Goal: Information Seeking & Learning: Learn about a topic

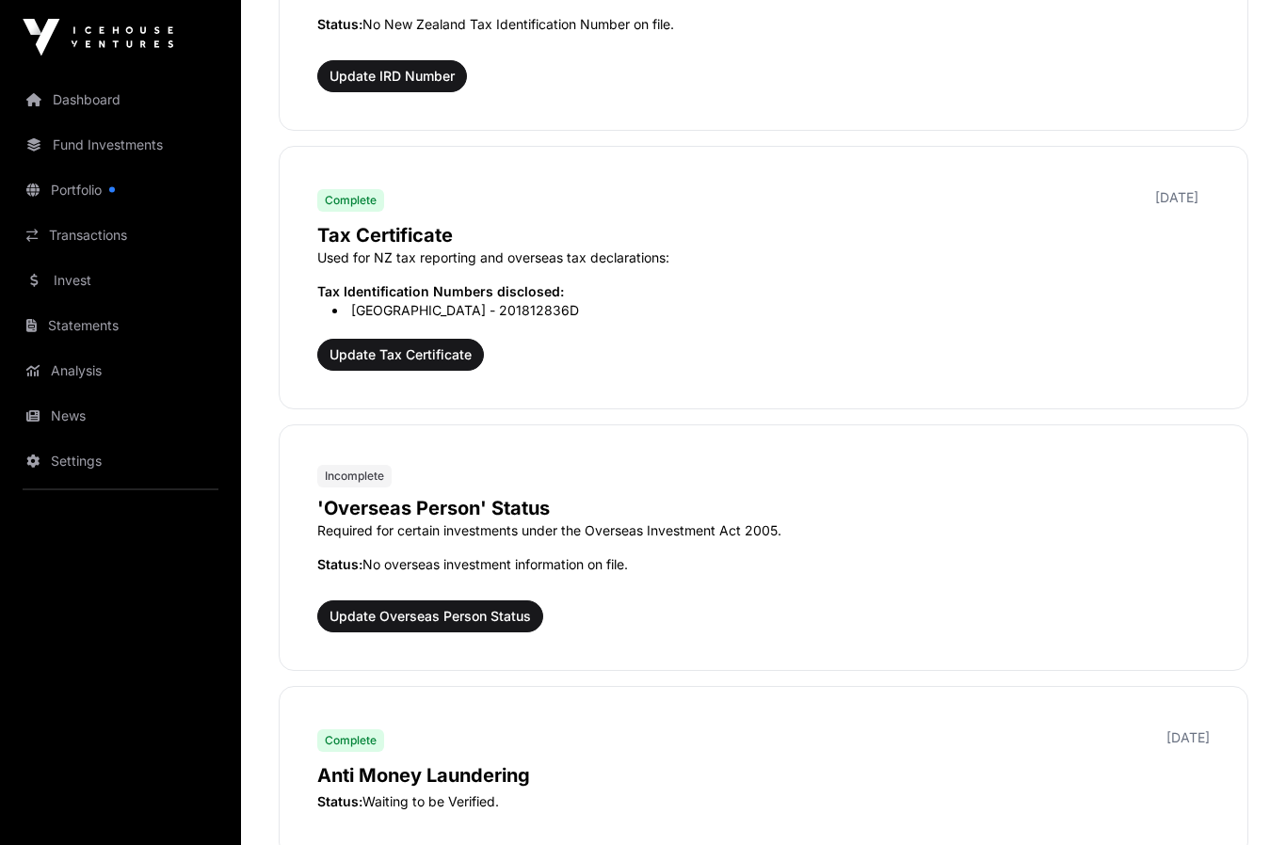
scroll to position [1651, 0]
click at [470, 620] on span "Update Overseas Person Status" at bounding box center [430, 616] width 201 height 19
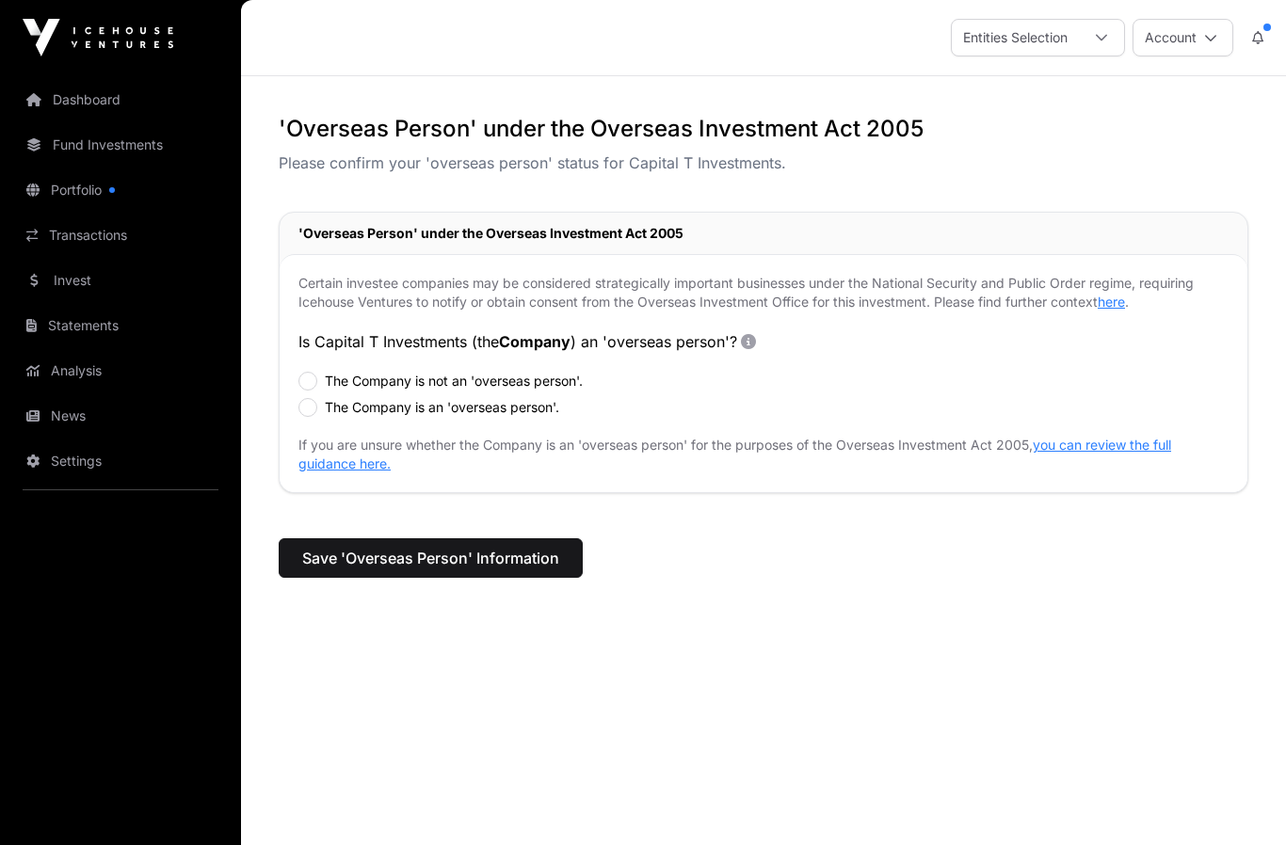
click at [1110, 444] on link "you can review the full guidance here." at bounding box center [734, 454] width 873 height 35
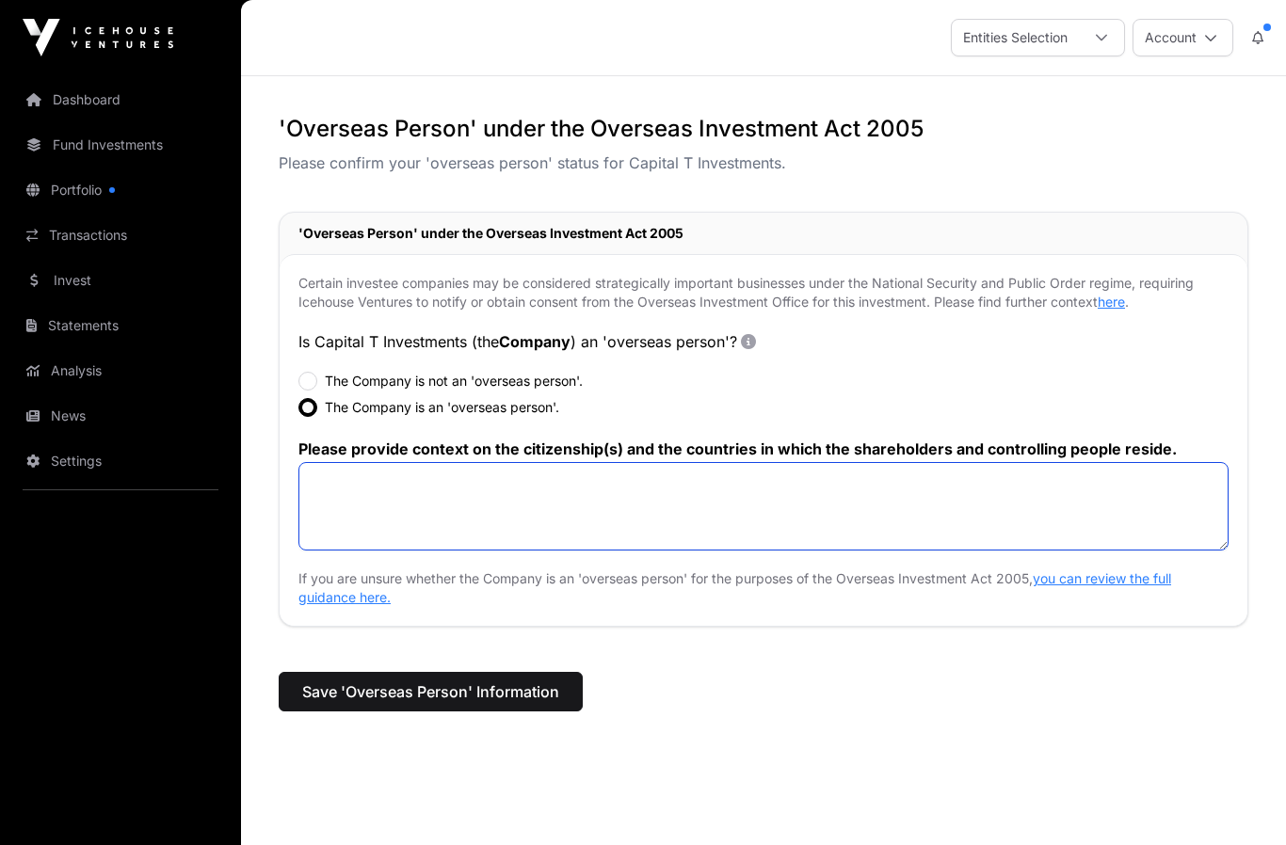
click at [427, 501] on textarea at bounding box center [763, 506] width 930 height 89
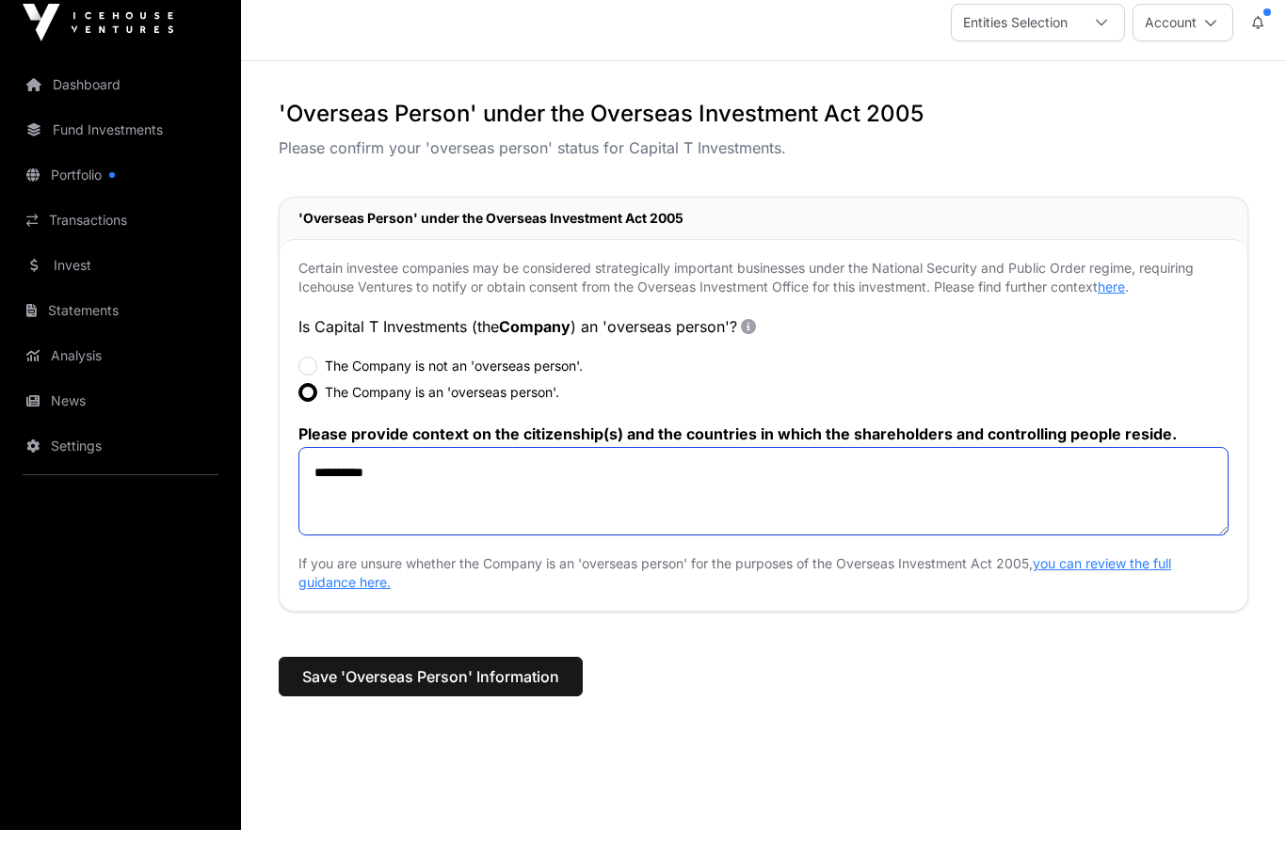
type textarea "*********"
click at [437, 681] on span "Save 'Overseas Person' Information" at bounding box center [430, 692] width 257 height 23
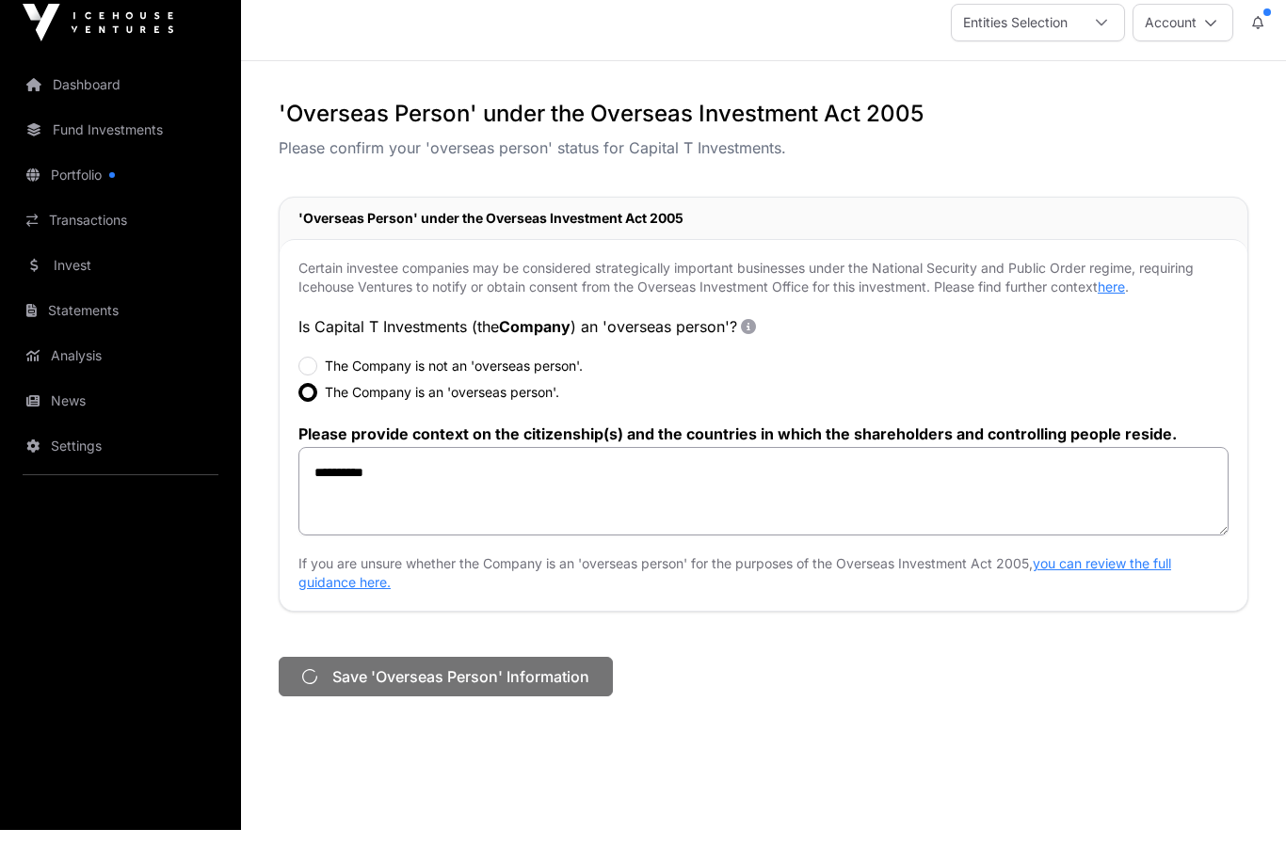
scroll to position [15, 0]
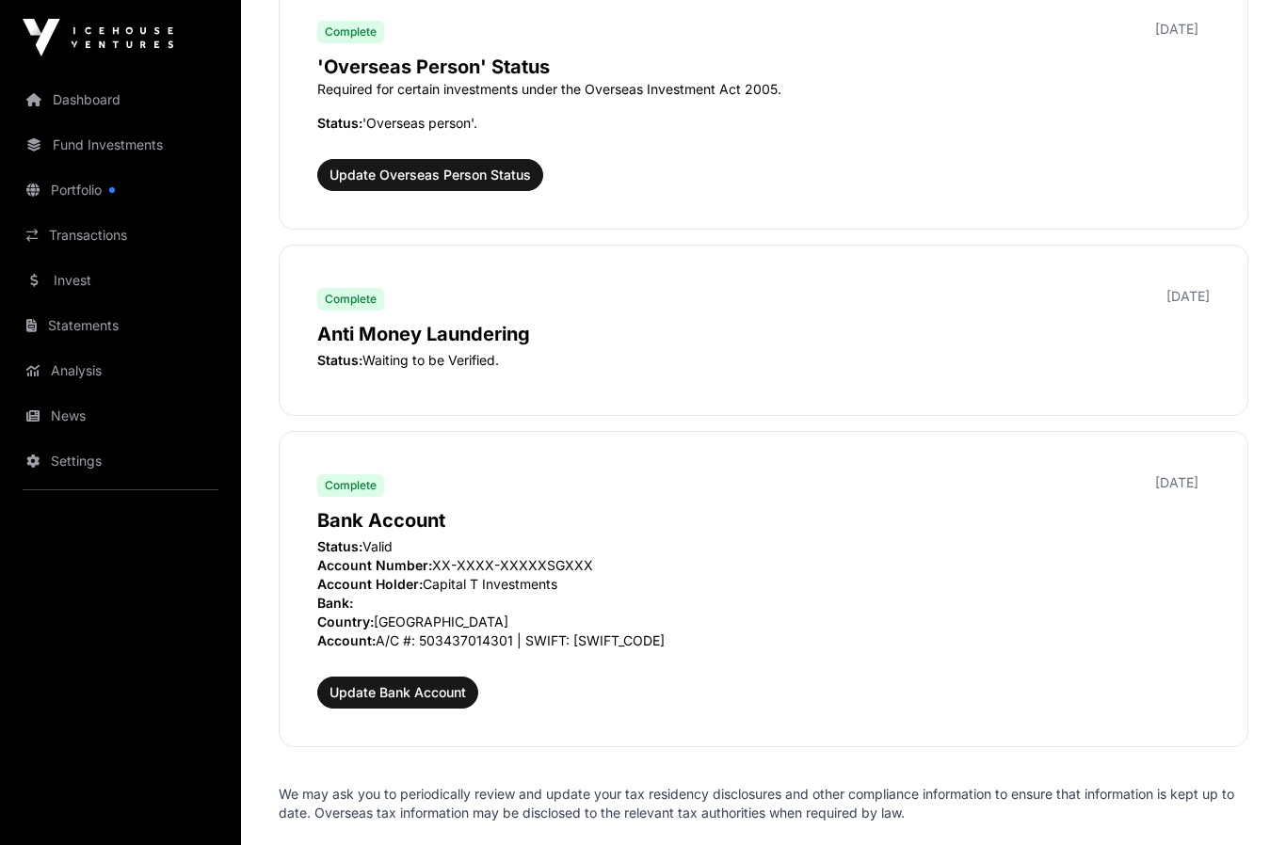
scroll to position [2101, 0]
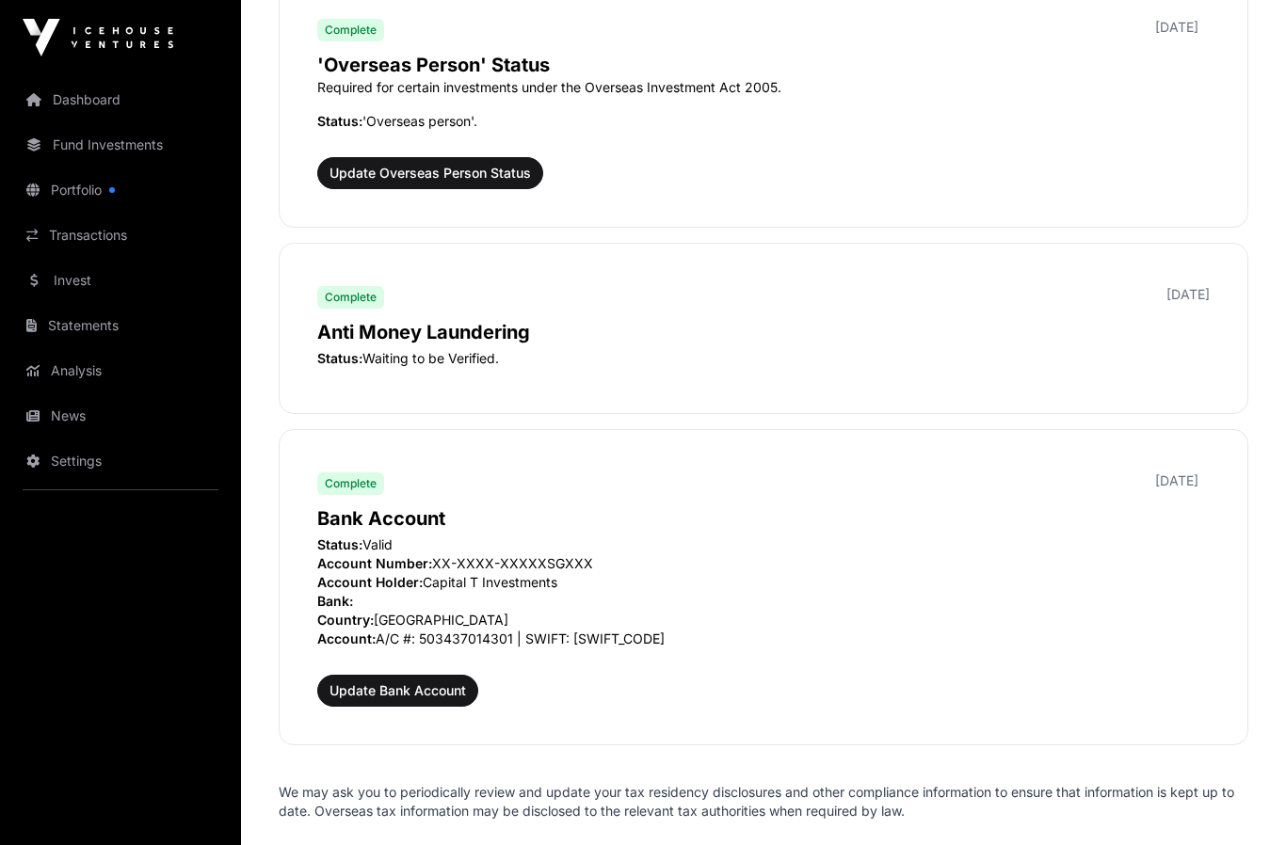
click at [129, 150] on link "Fund Investments" at bounding box center [120, 144] width 211 height 41
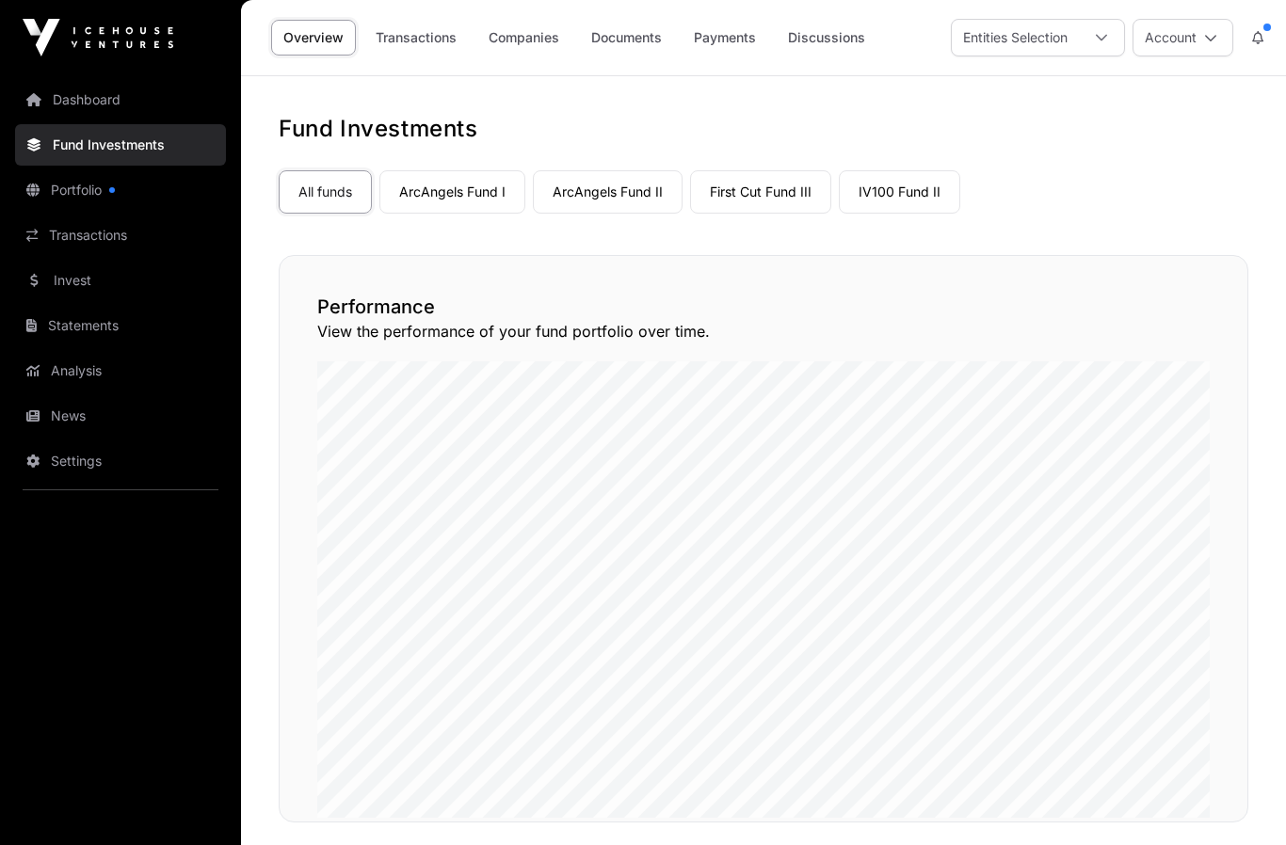
click at [460, 206] on link "ArcAngels Fund I" at bounding box center [452, 191] width 146 height 43
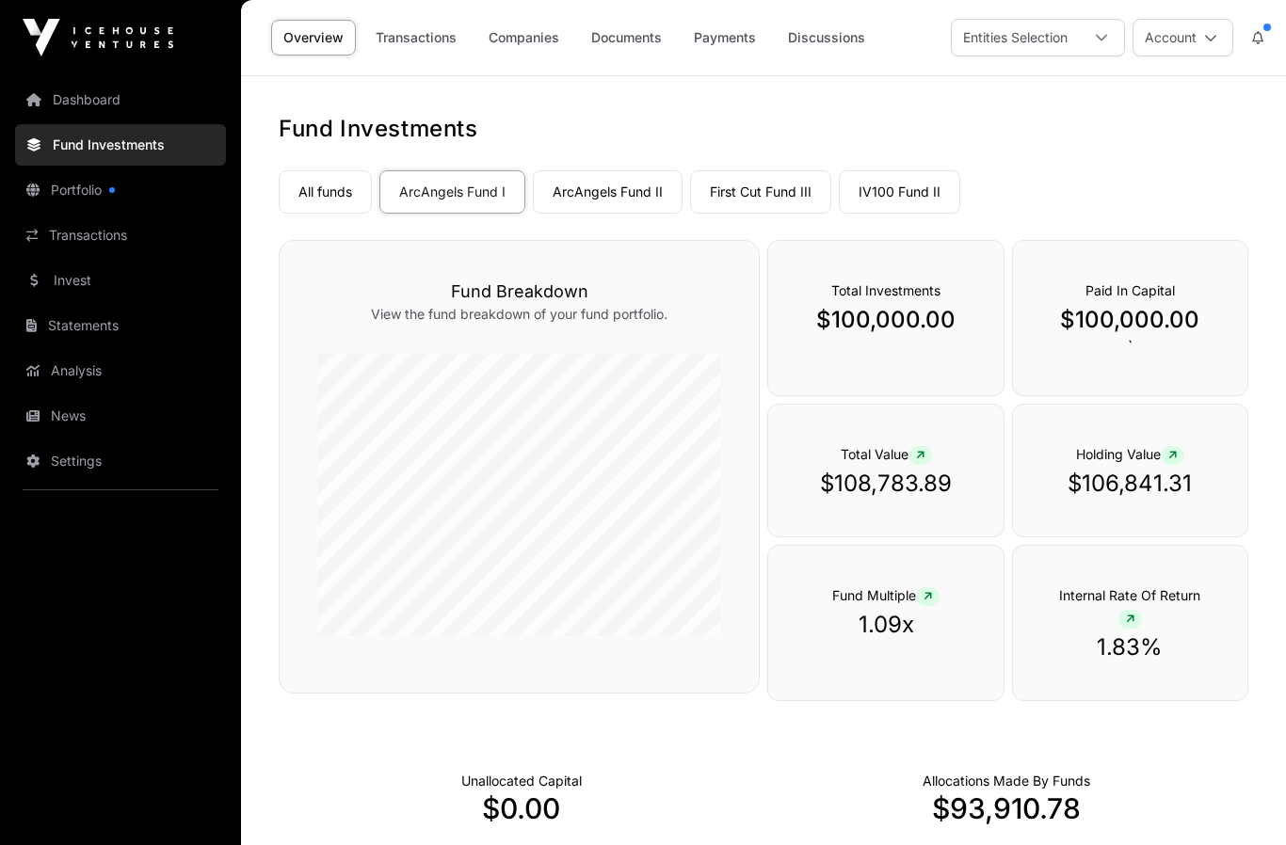
click at [450, 177] on link "ArcAngels Fund I" at bounding box center [452, 191] width 146 height 43
click at [603, 182] on link "ArcAngels Fund II" at bounding box center [608, 191] width 150 height 43
click at [754, 184] on link "First Cut Fund III" at bounding box center [760, 191] width 141 height 43
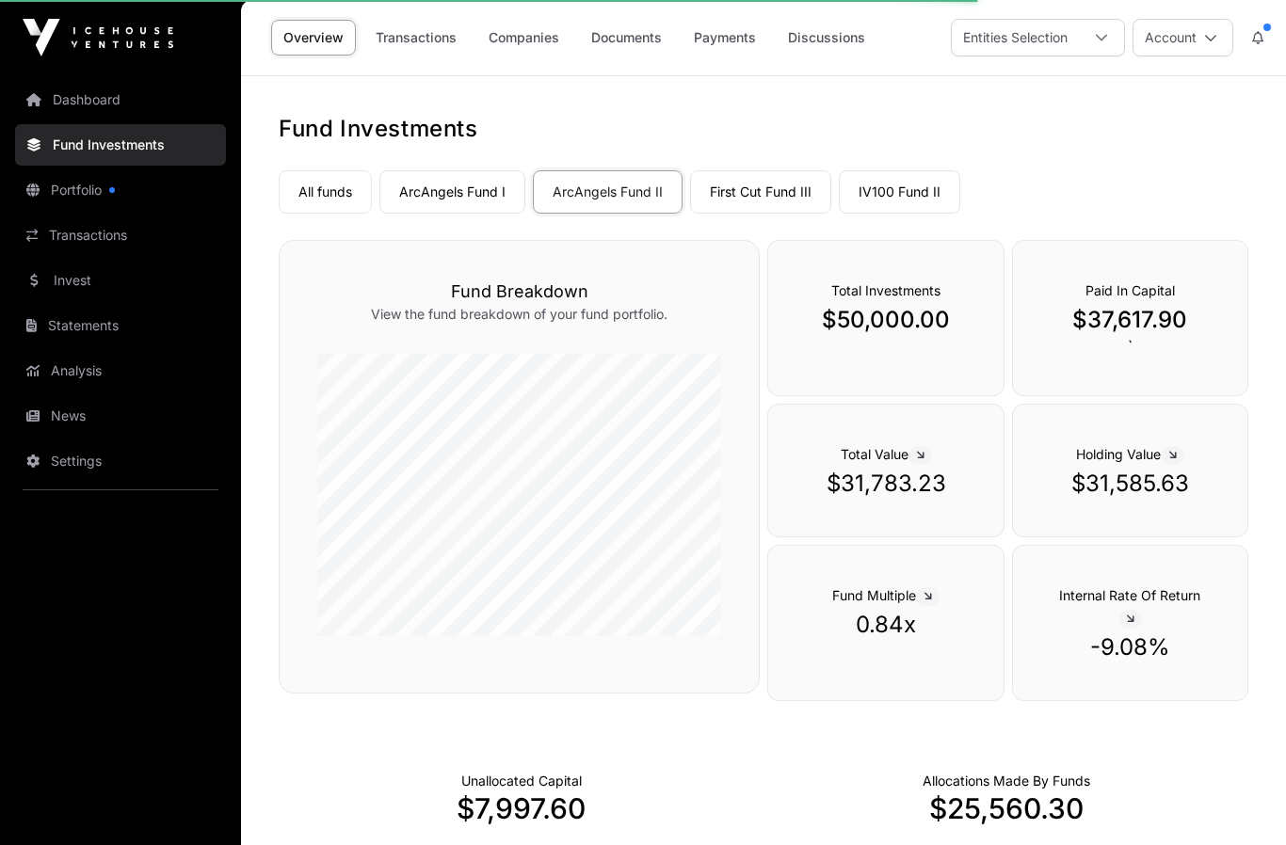
click at [771, 181] on link "First Cut Fund III" at bounding box center [760, 191] width 141 height 43
click at [749, 186] on link "First Cut Fund III" at bounding box center [760, 191] width 141 height 43
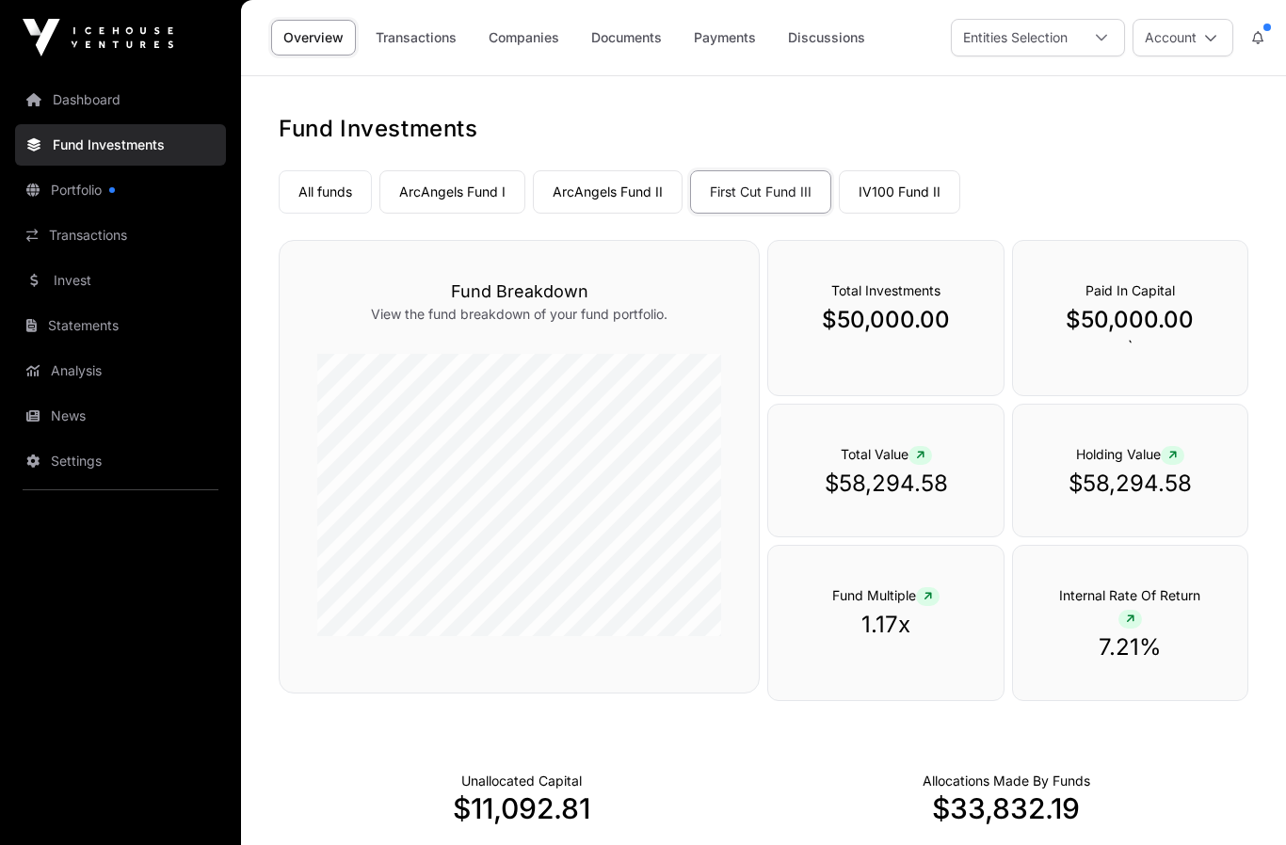
click at [886, 185] on link "IV100 Fund II" at bounding box center [899, 191] width 121 height 43
click at [896, 191] on link "IV100 Fund II" at bounding box center [899, 191] width 121 height 43
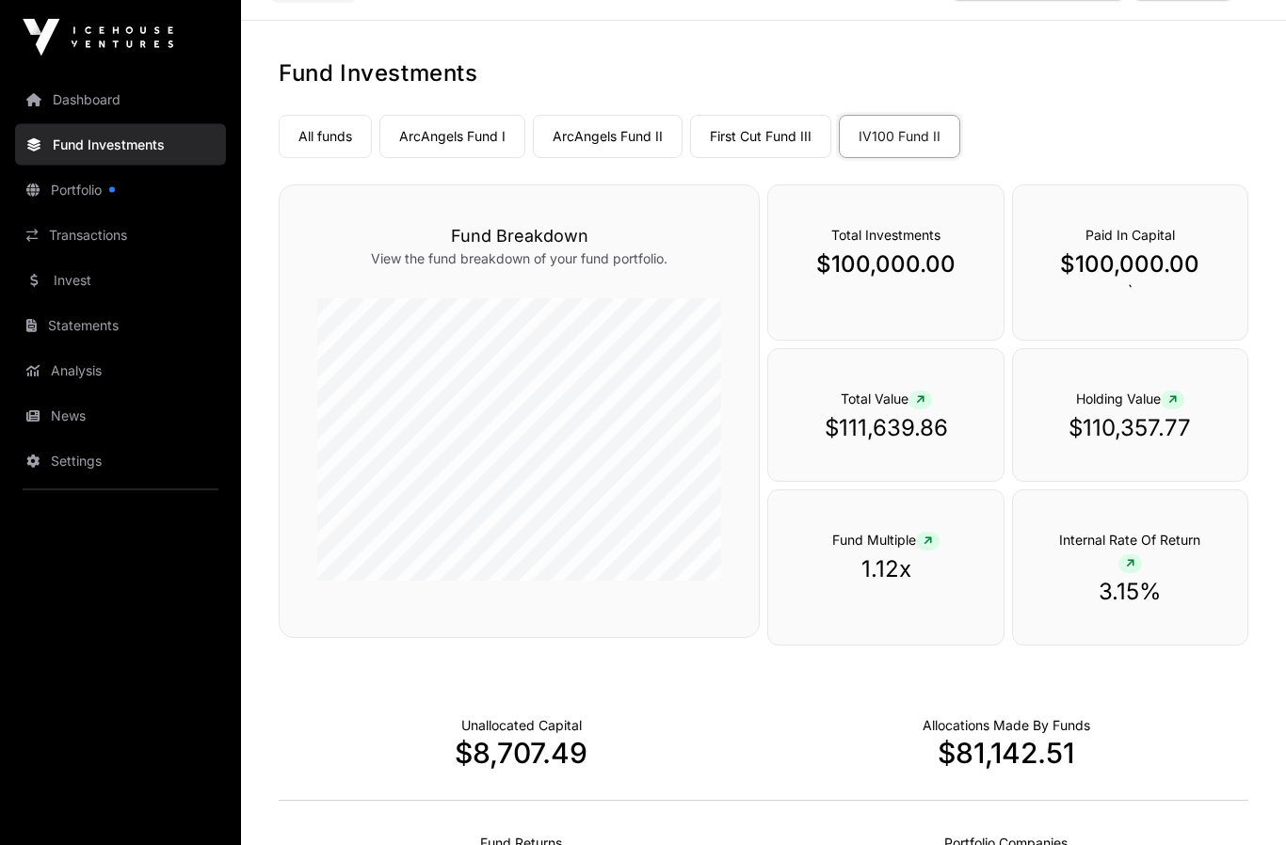
scroll to position [51, 0]
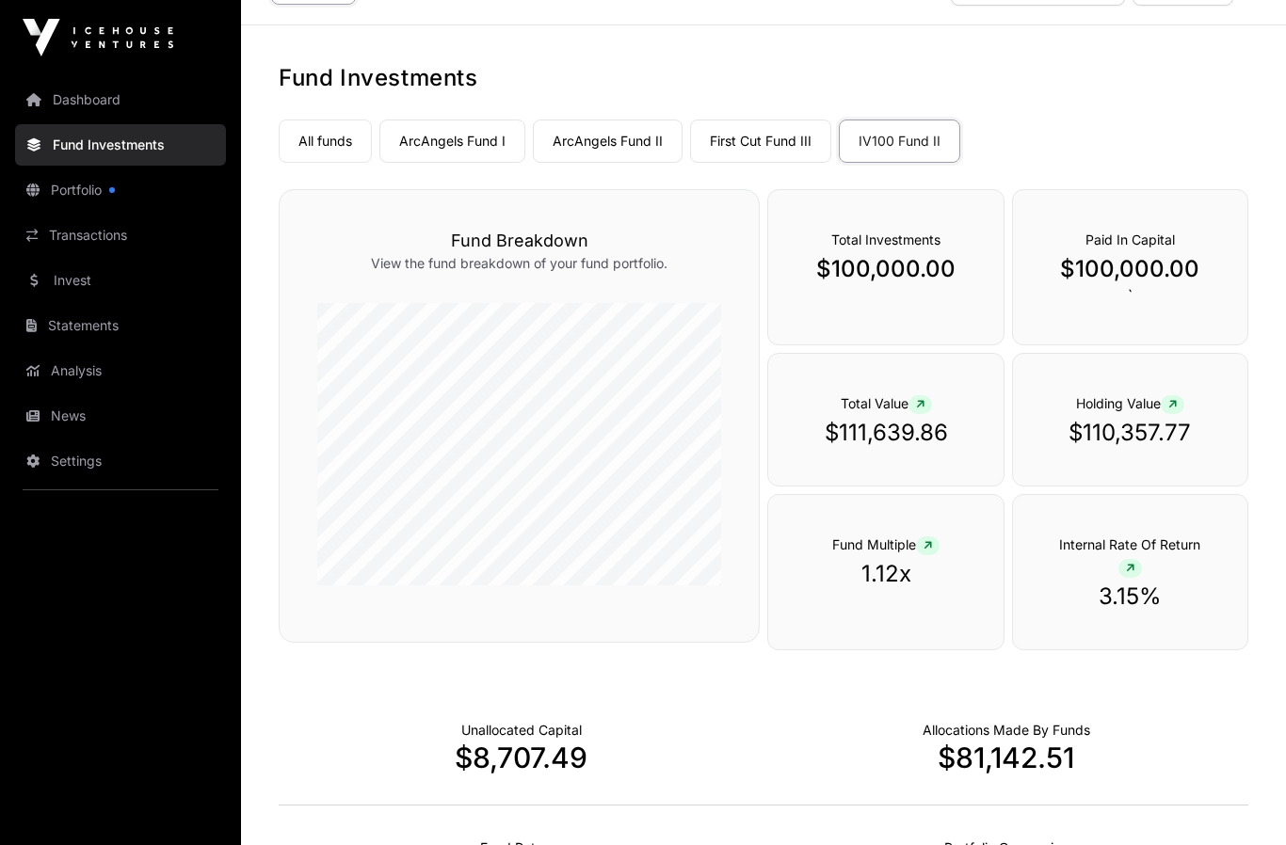
click at [756, 142] on link "First Cut Fund III" at bounding box center [760, 141] width 141 height 43
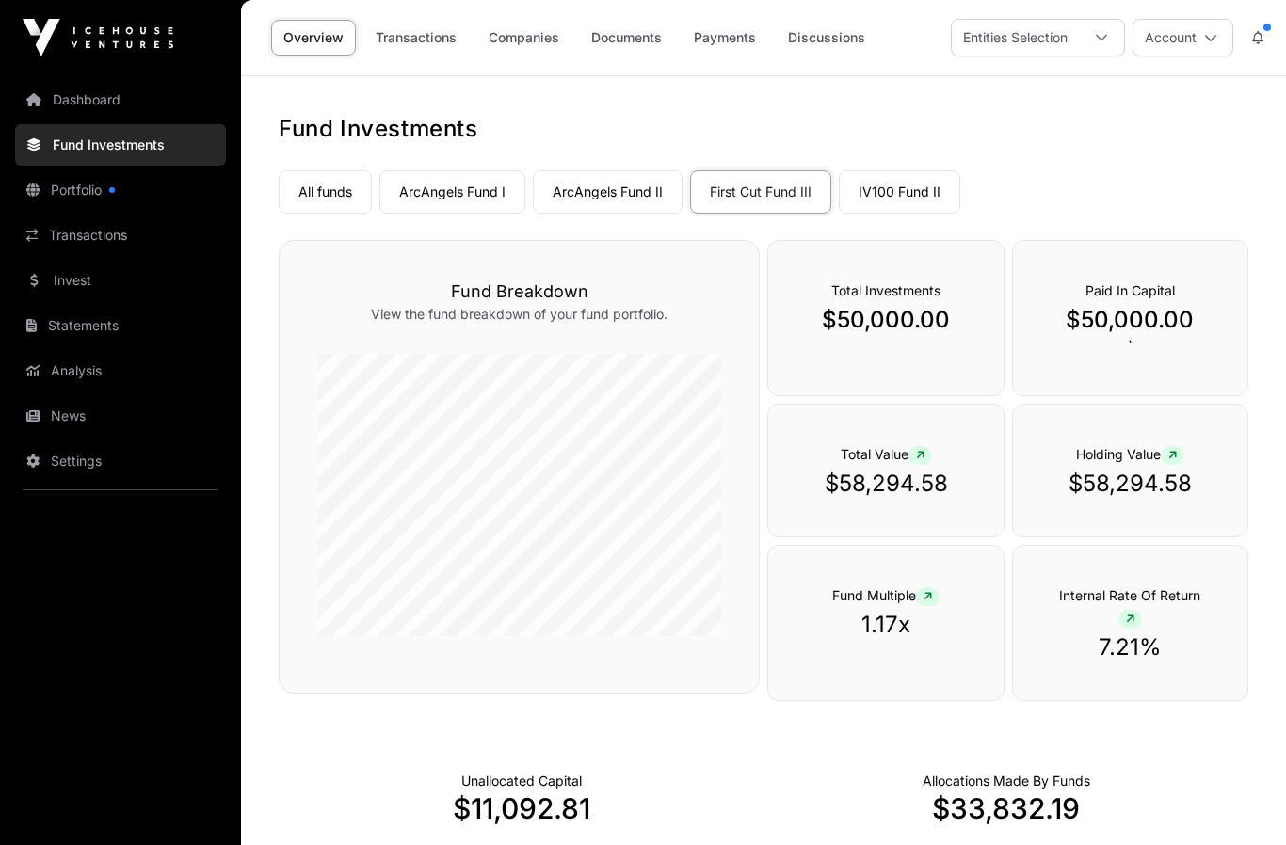
click at [101, 245] on link "Transactions" at bounding box center [120, 235] width 211 height 41
click at [87, 239] on link "Transactions" at bounding box center [120, 235] width 211 height 41
click at [72, 248] on link "Transactions" at bounding box center [120, 235] width 211 height 41
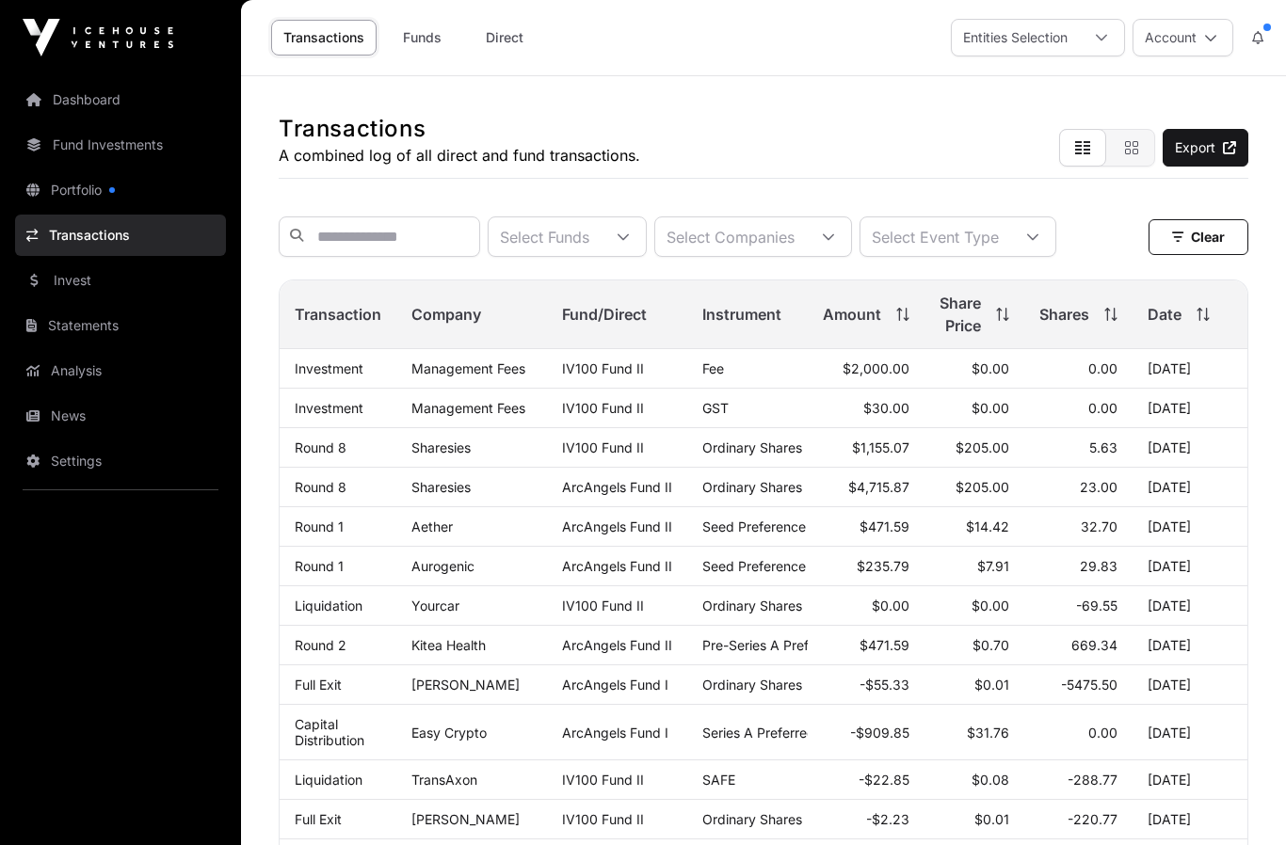
click at [977, 316] on span "Share Price" at bounding box center [960, 314] width 41 height 45
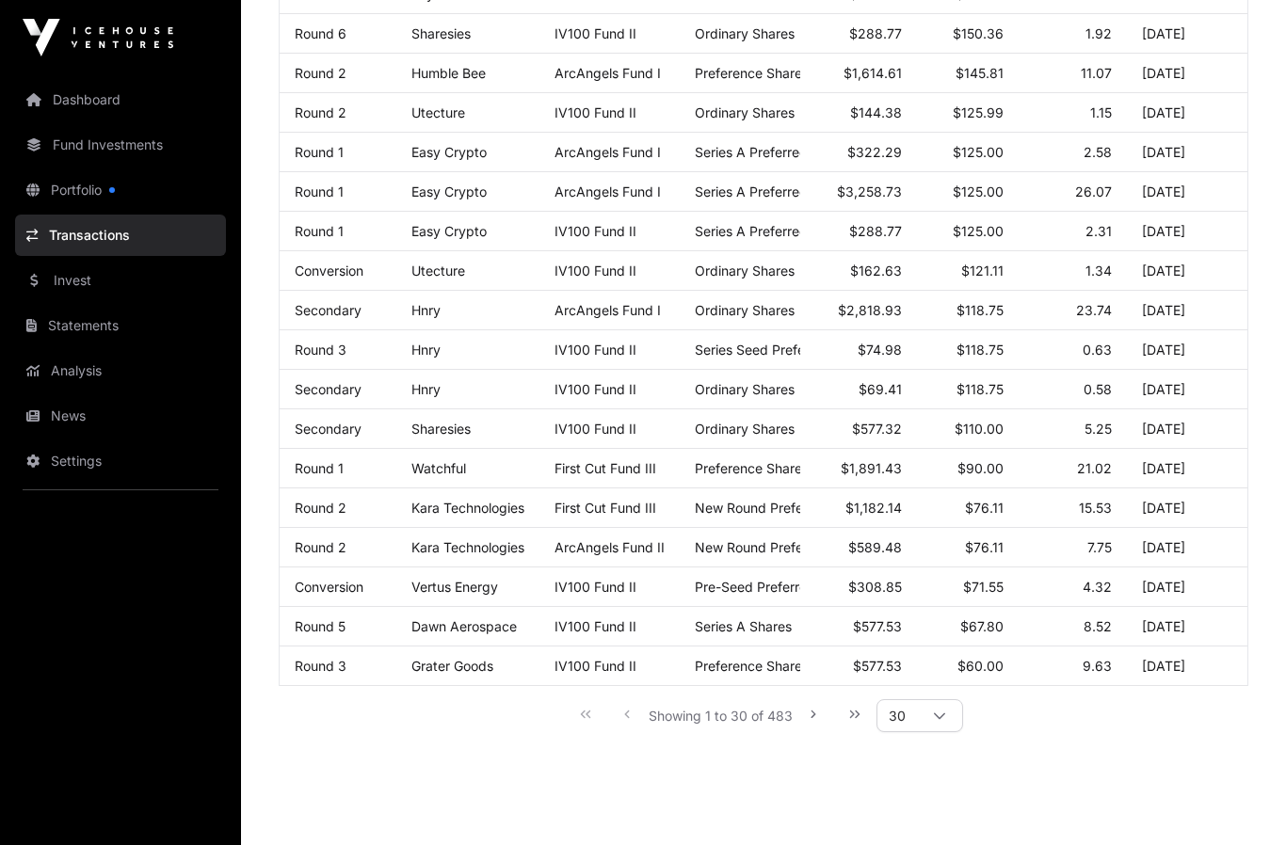
scroll to position [868, 0]
